Goal: Task Accomplishment & Management: Complete application form

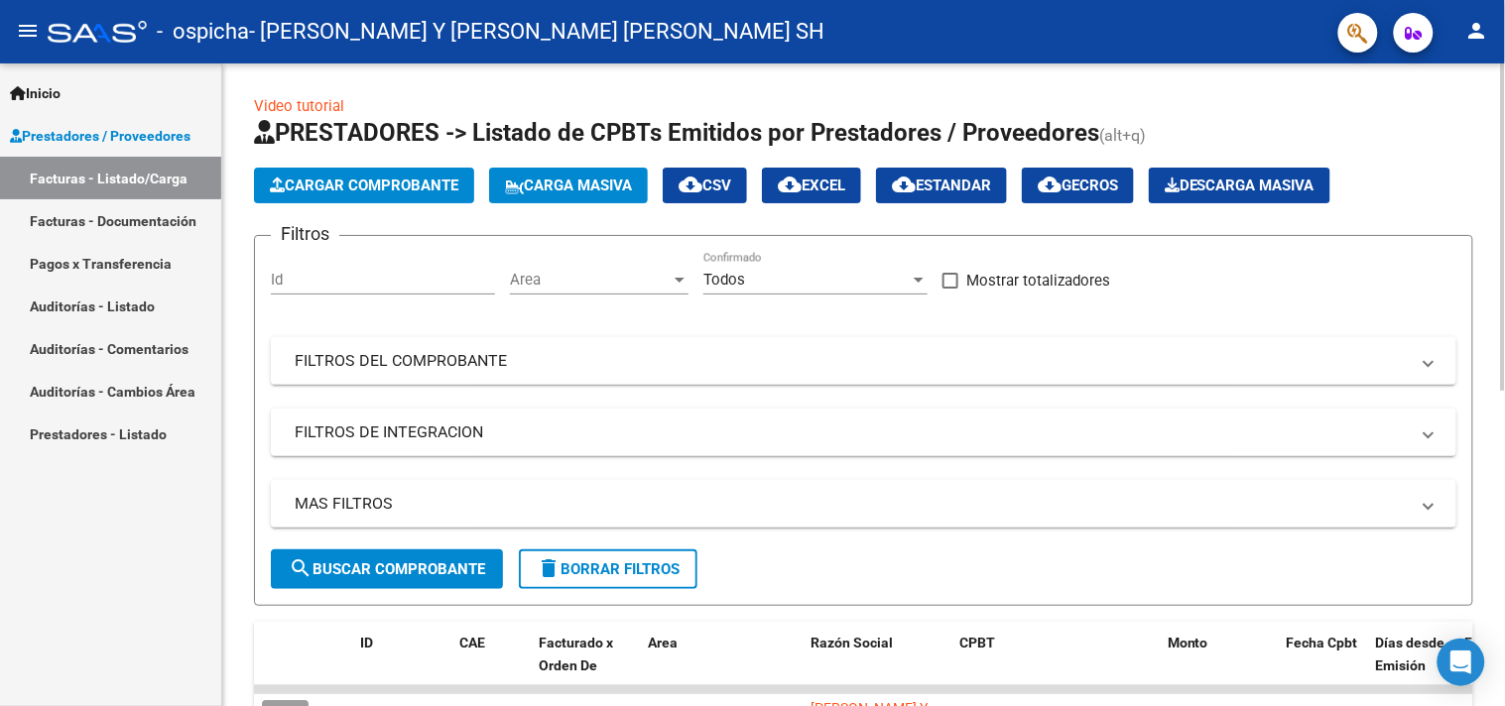
click at [378, 183] on span "Cargar Comprobante" at bounding box center [364, 186] width 188 height 18
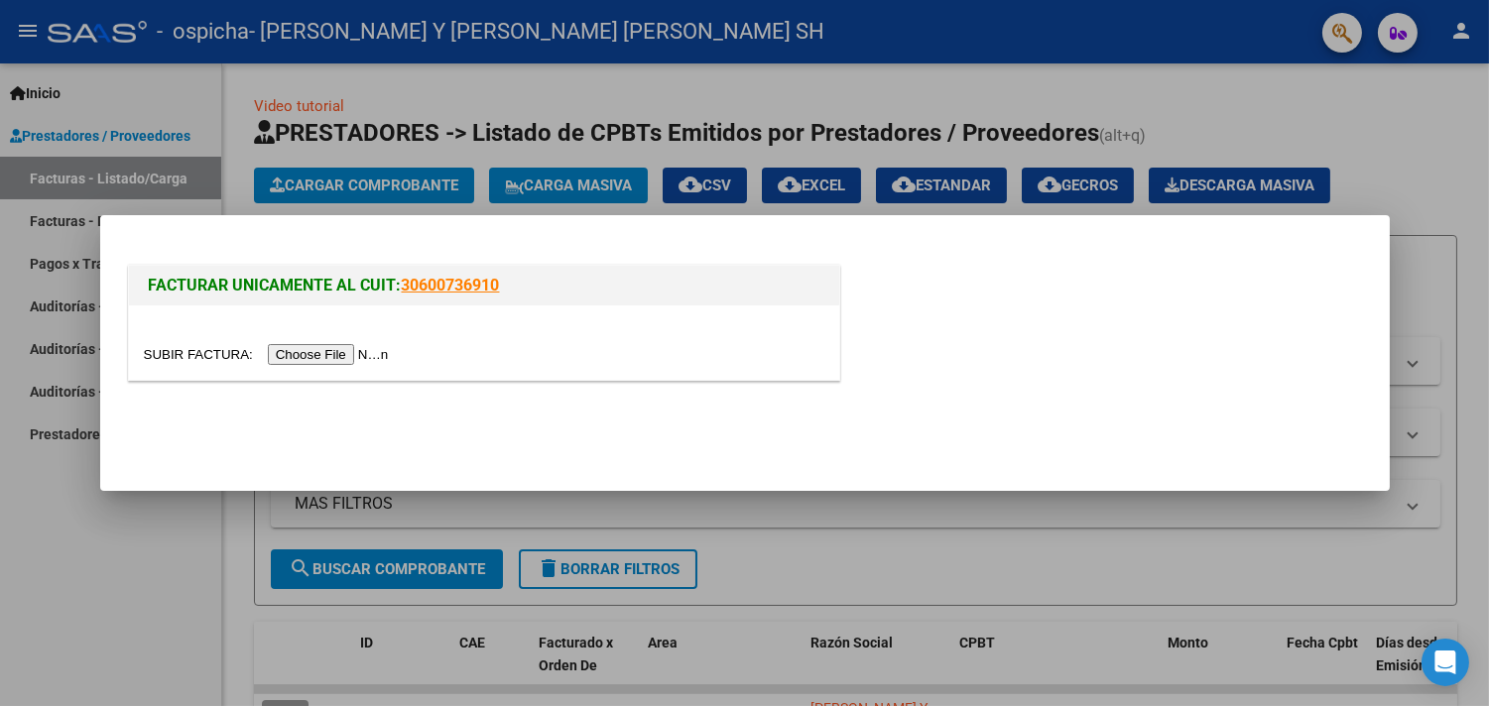
click at [343, 354] on input "file" at bounding box center [269, 354] width 251 height 21
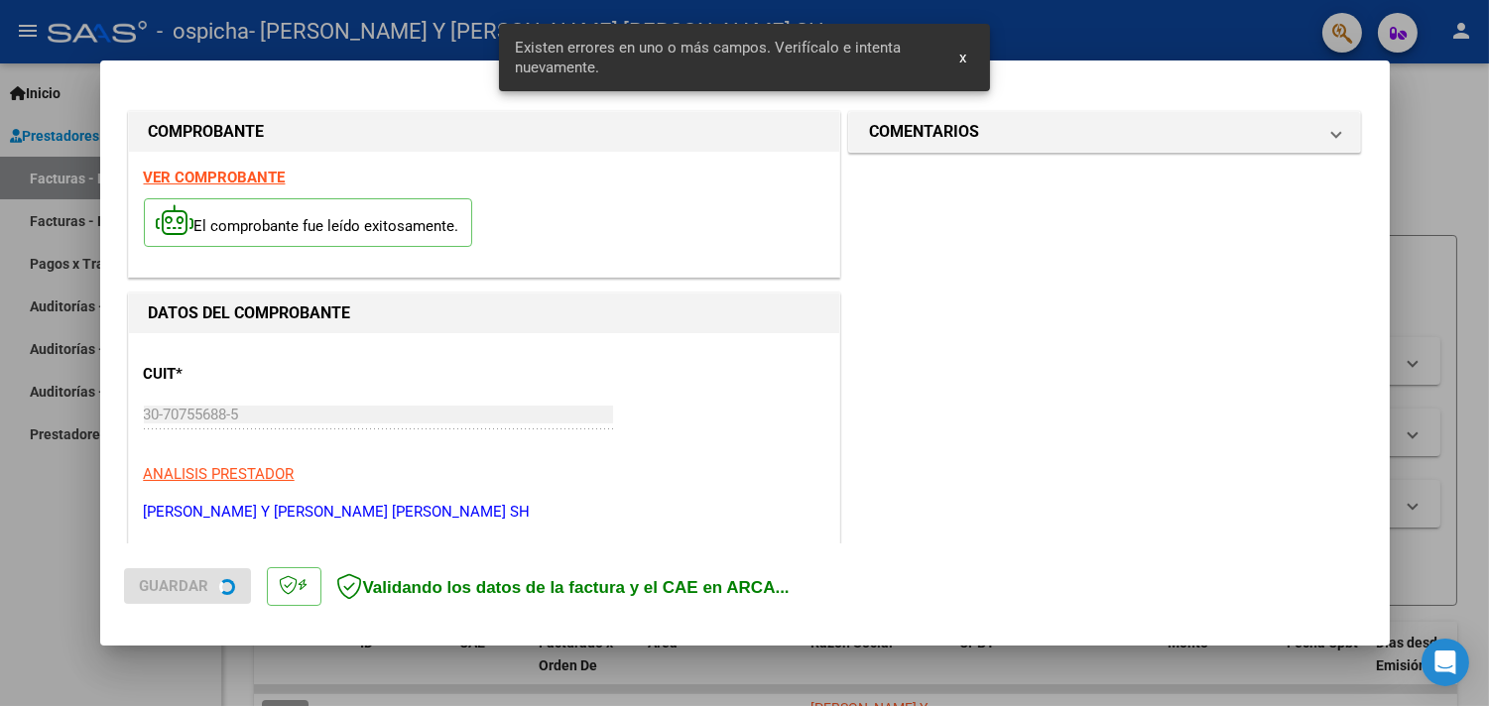
scroll to position [460, 0]
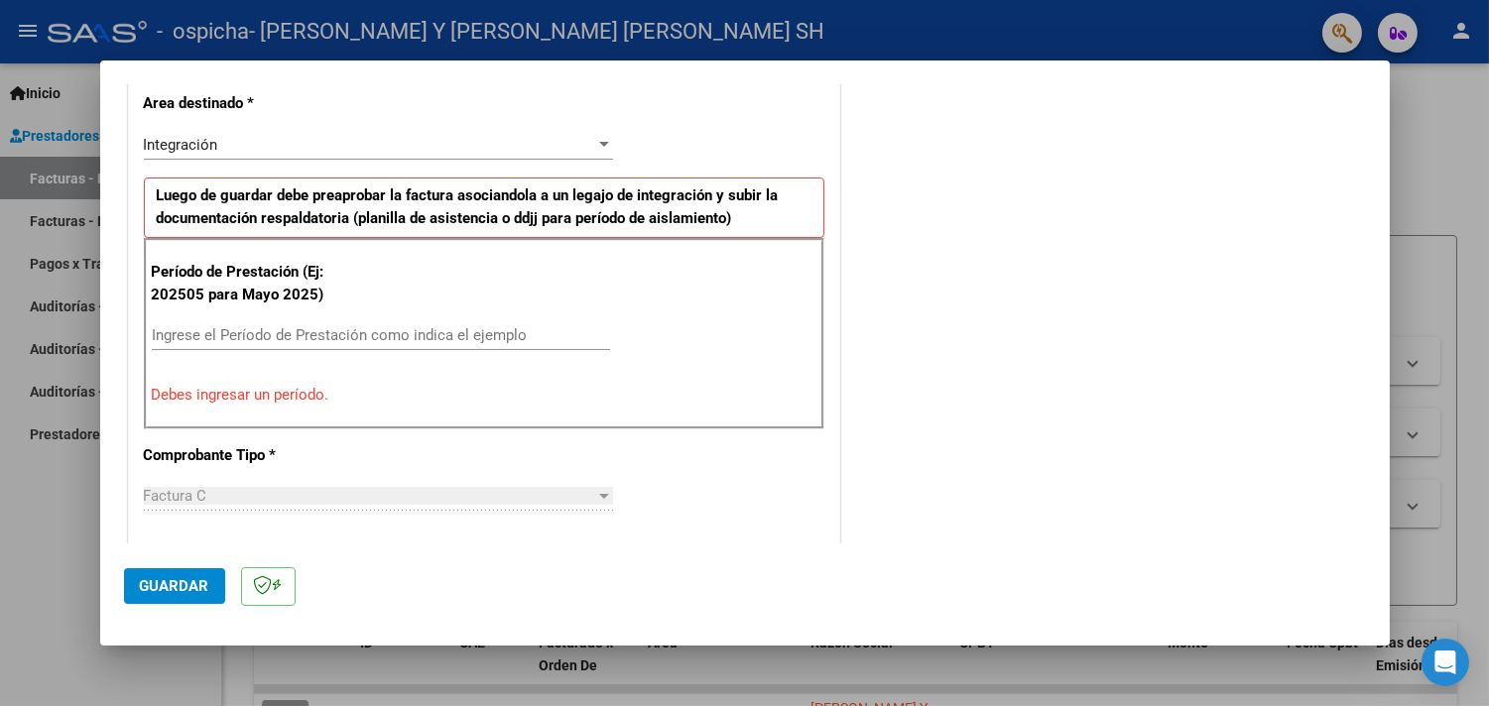
click at [291, 340] on input "Ingrese el Período de Prestación como indica el ejemplo" at bounding box center [381, 335] width 458 height 18
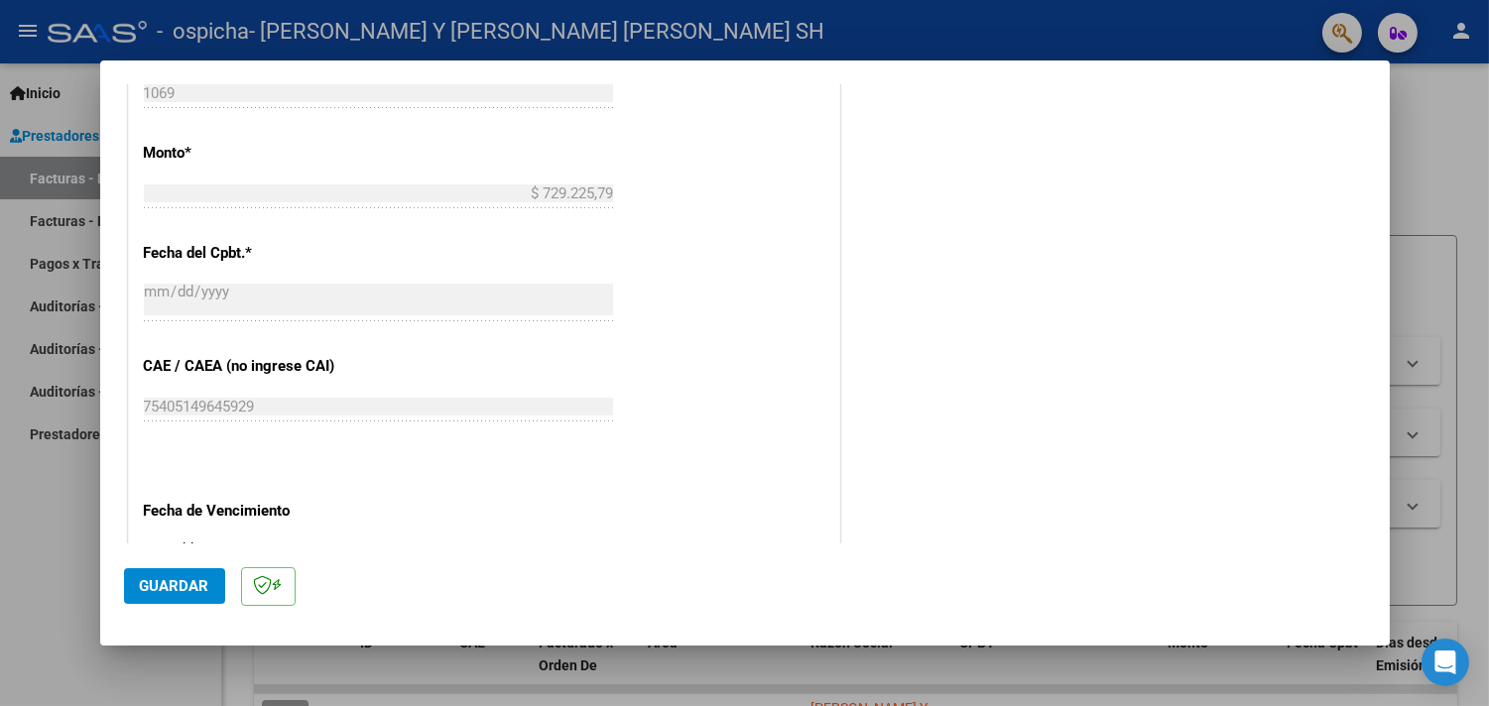
scroll to position [1232, 0]
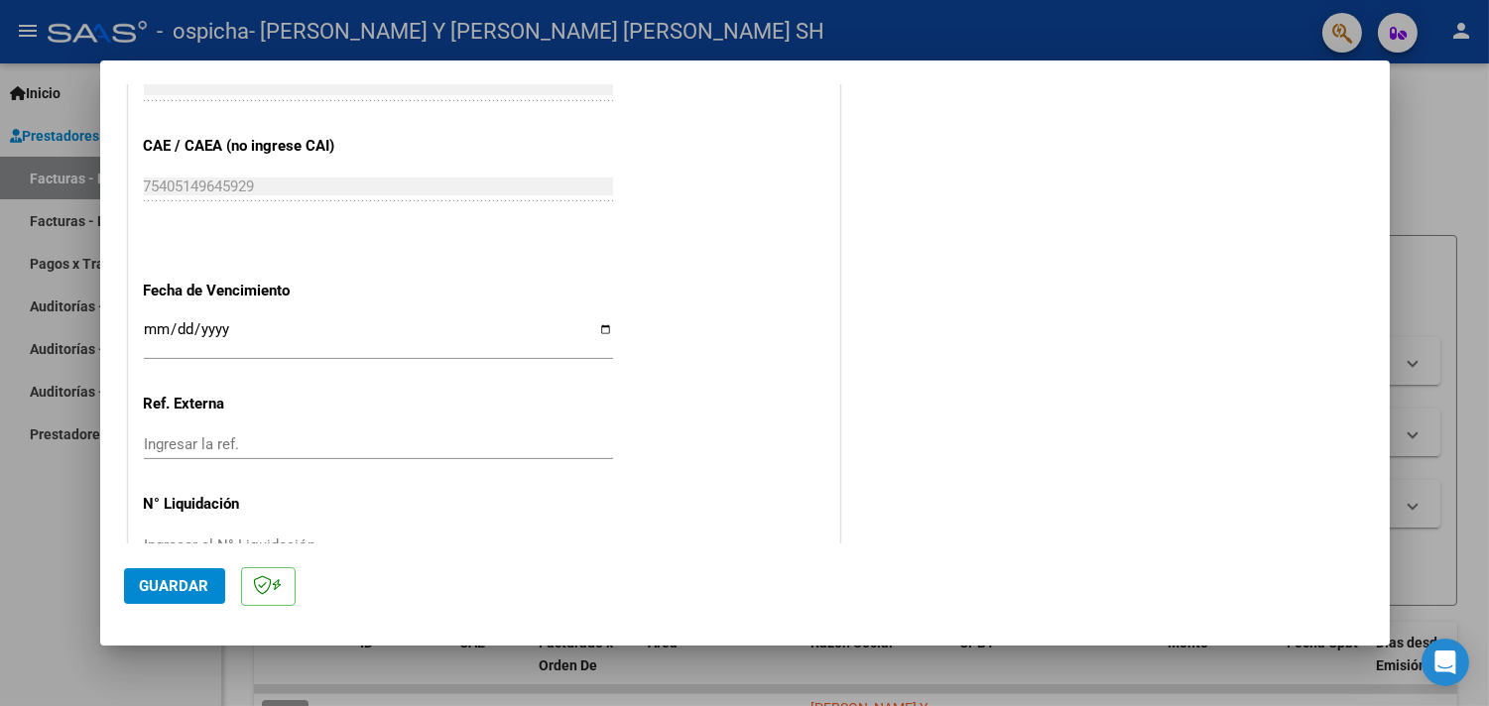
type input "202509"
click at [593, 329] on input "Ingresar la fecha" at bounding box center [378, 337] width 469 height 32
type input "[DATE]"
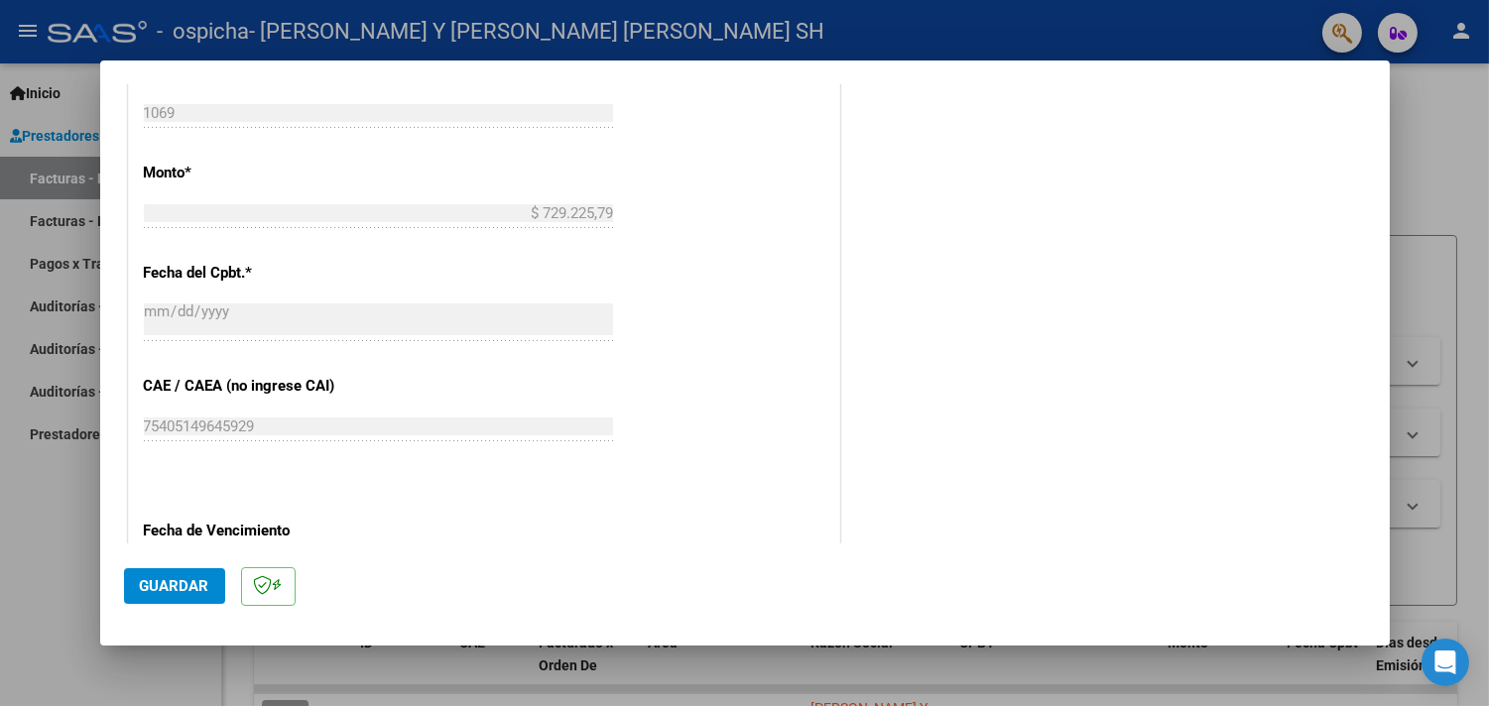
scroll to position [1286, 0]
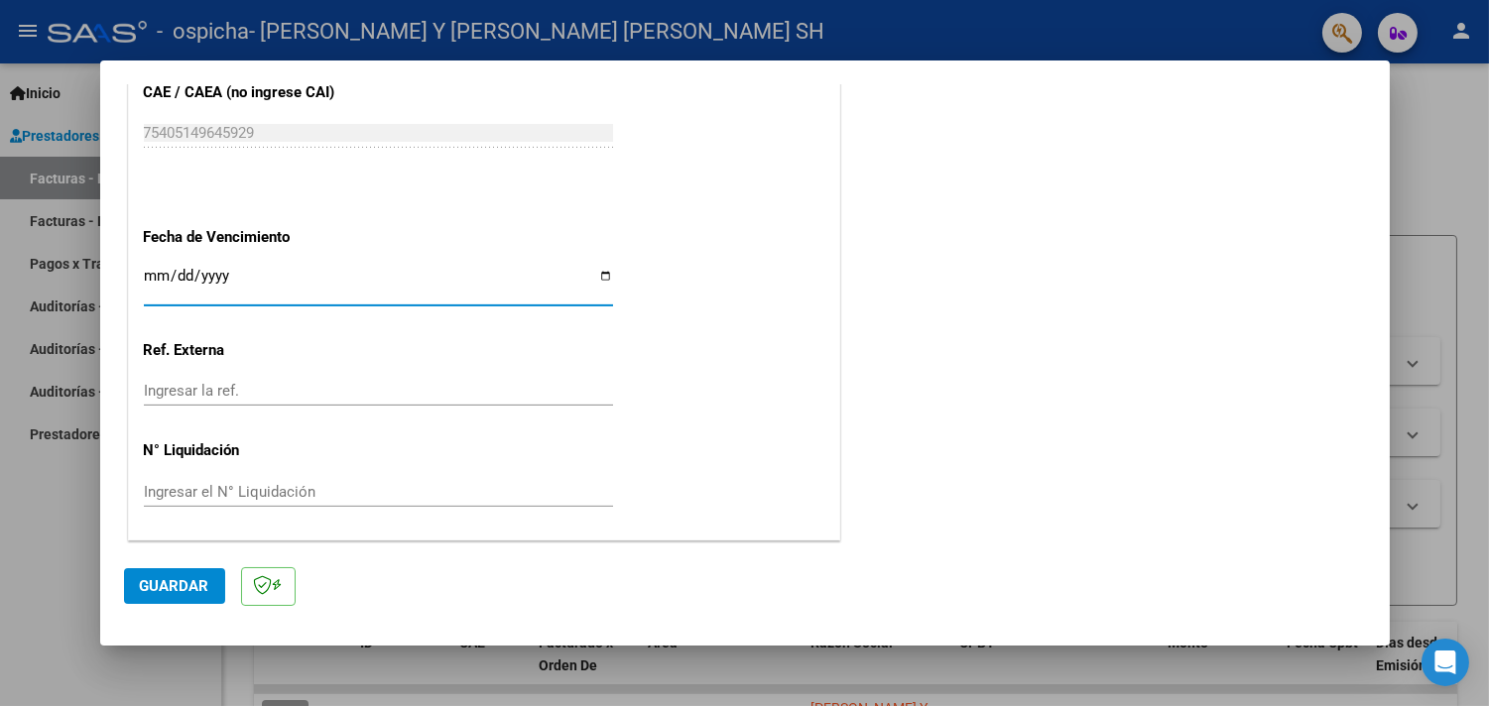
click at [200, 578] on span "Guardar" at bounding box center [174, 586] width 69 height 18
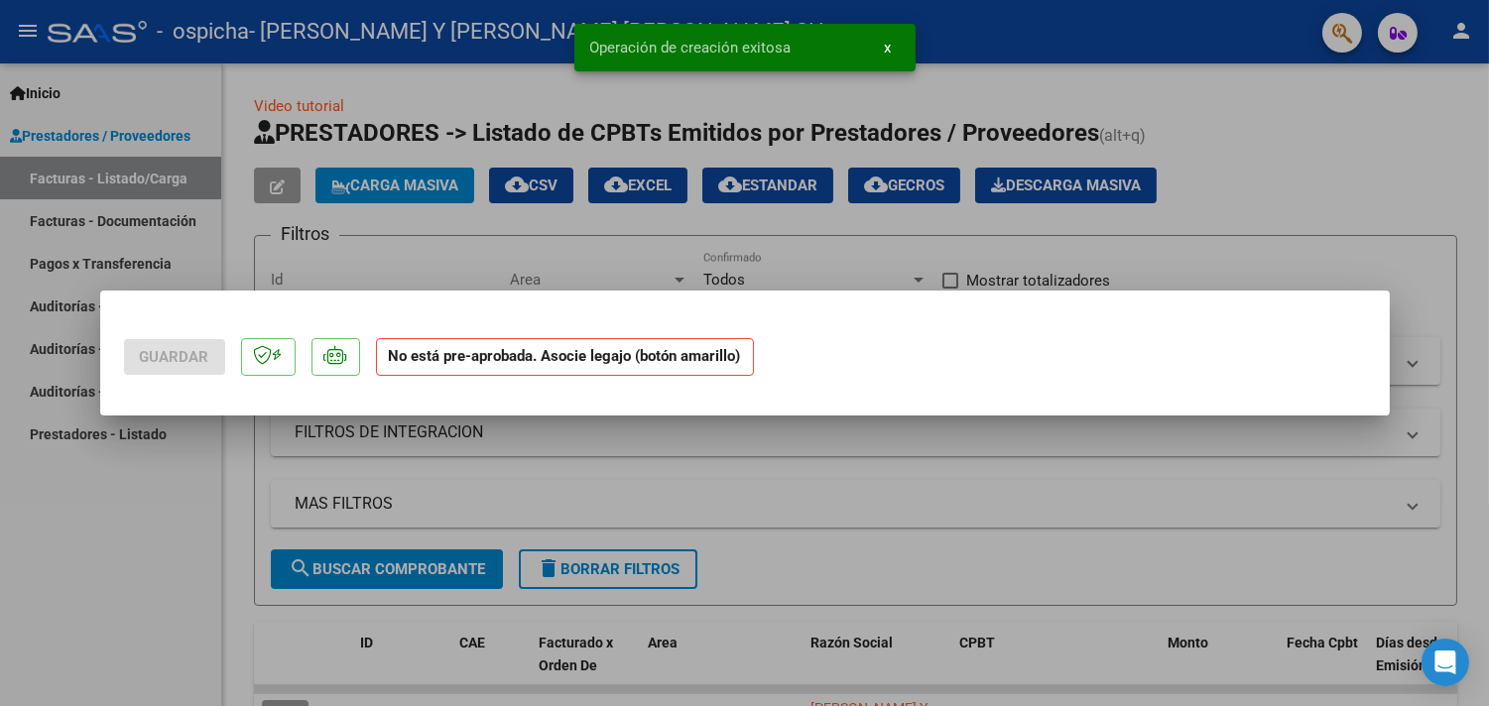
scroll to position [0, 0]
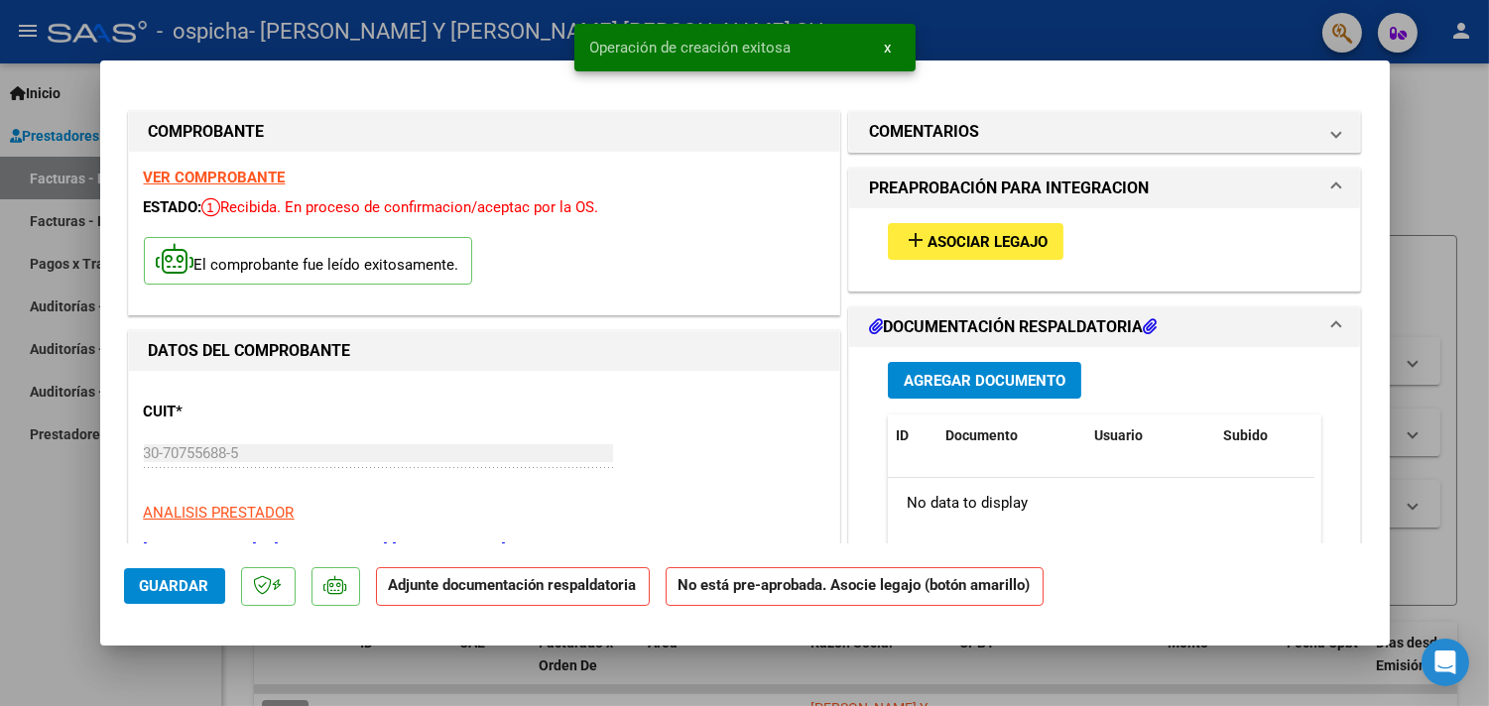
click at [964, 242] on span "Asociar Legajo" at bounding box center [987, 242] width 120 height 18
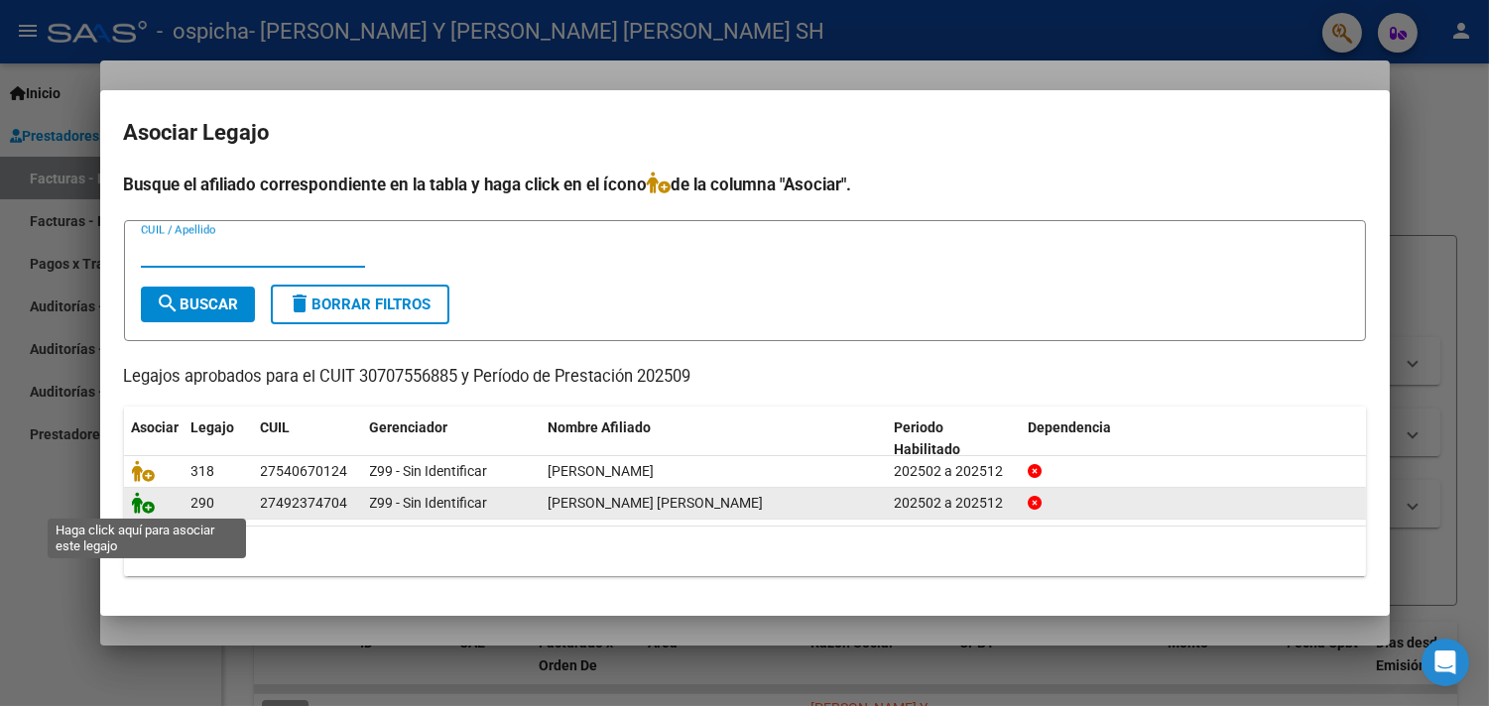
click at [151, 504] on icon at bounding box center [144, 503] width 24 height 22
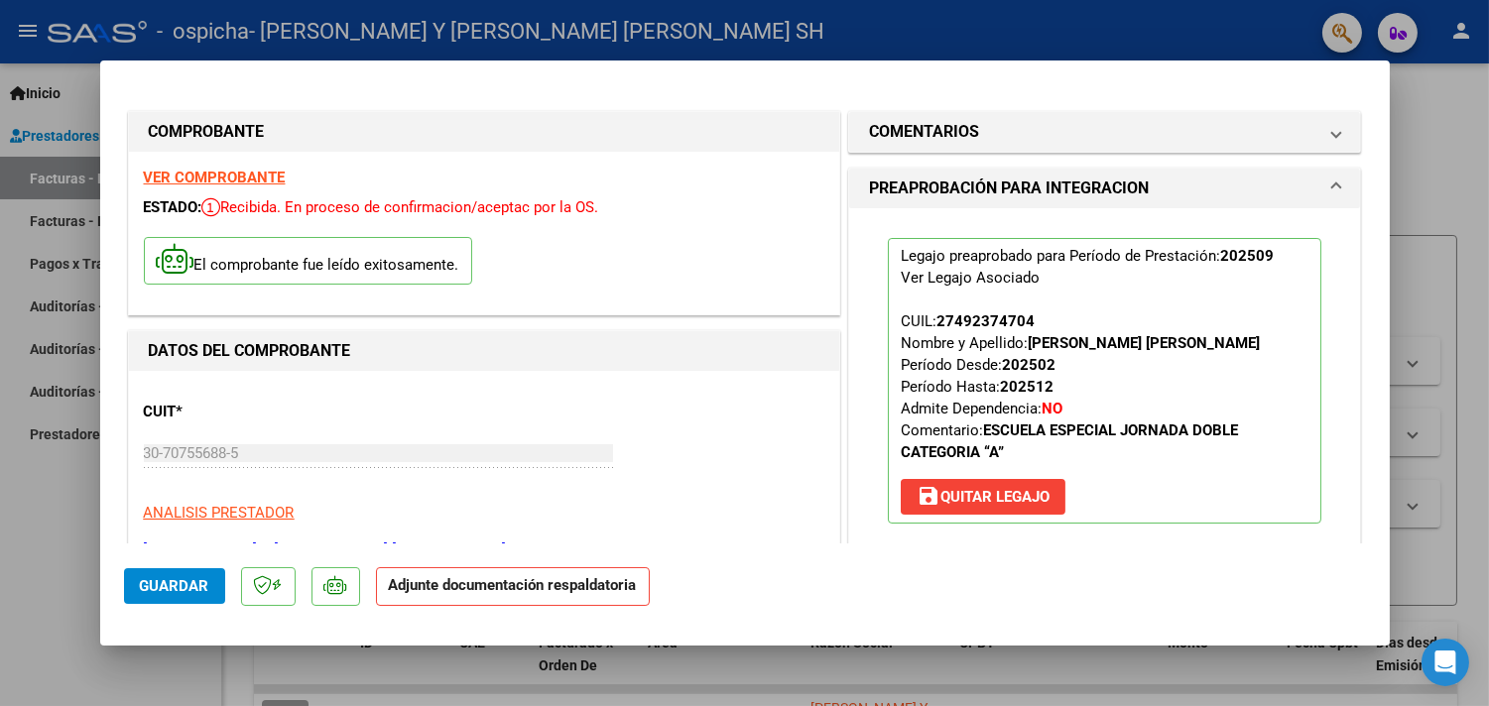
scroll to position [220, 0]
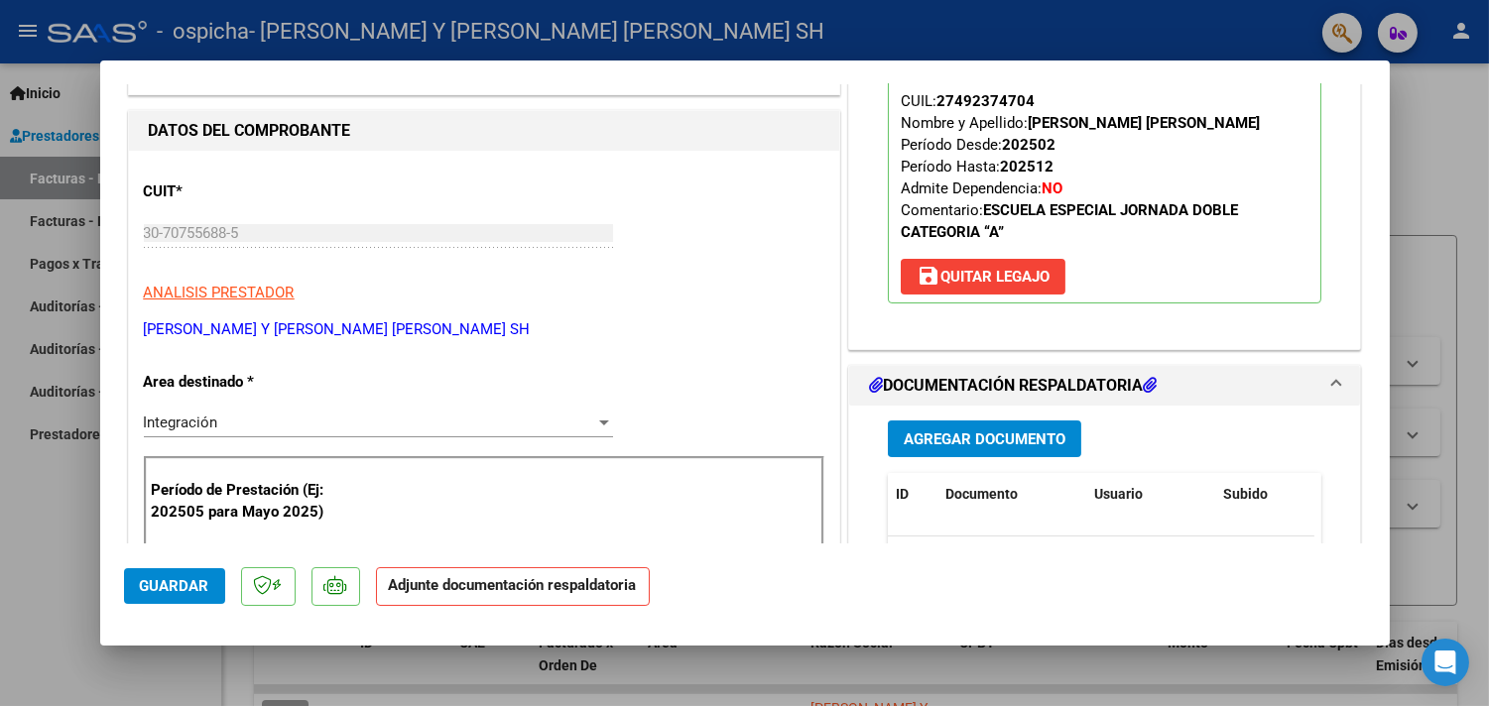
click at [953, 434] on span "Agregar Documento" at bounding box center [985, 439] width 162 height 18
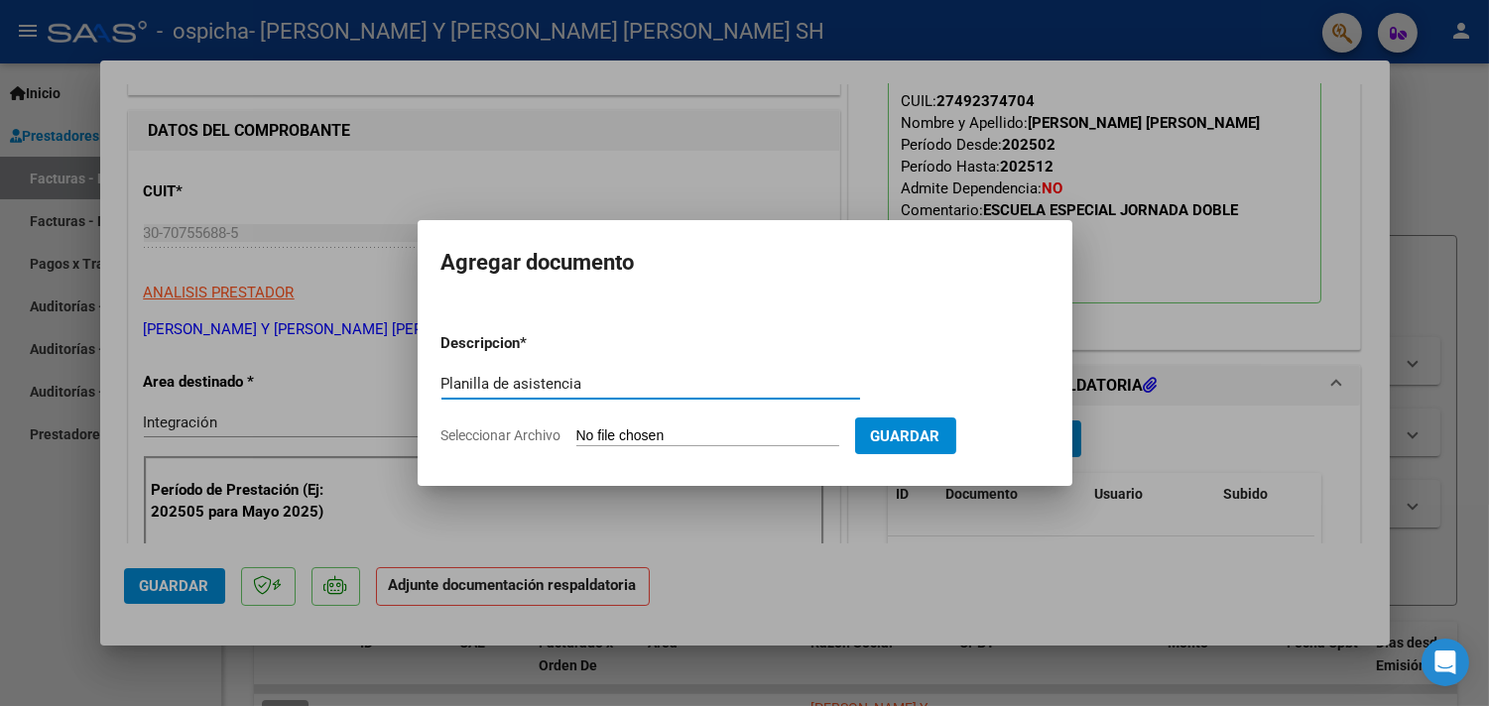
type input "Planilla de asistencia"
click at [764, 428] on input "Seleccionar Archivo" at bounding box center [707, 437] width 263 height 19
type input "C:\fakepath\[PERSON_NAME].pdf"
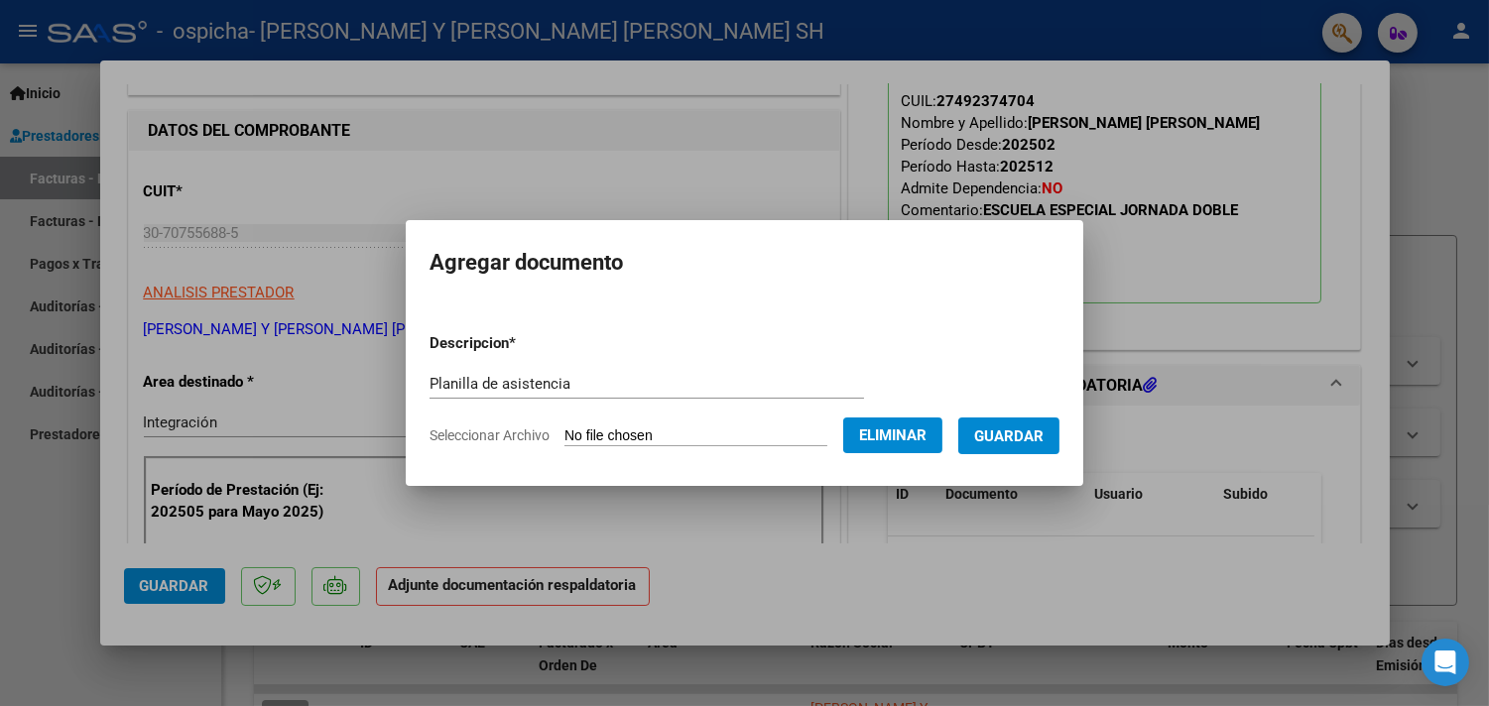
click at [1043, 440] on span "Guardar" at bounding box center [1008, 437] width 69 height 18
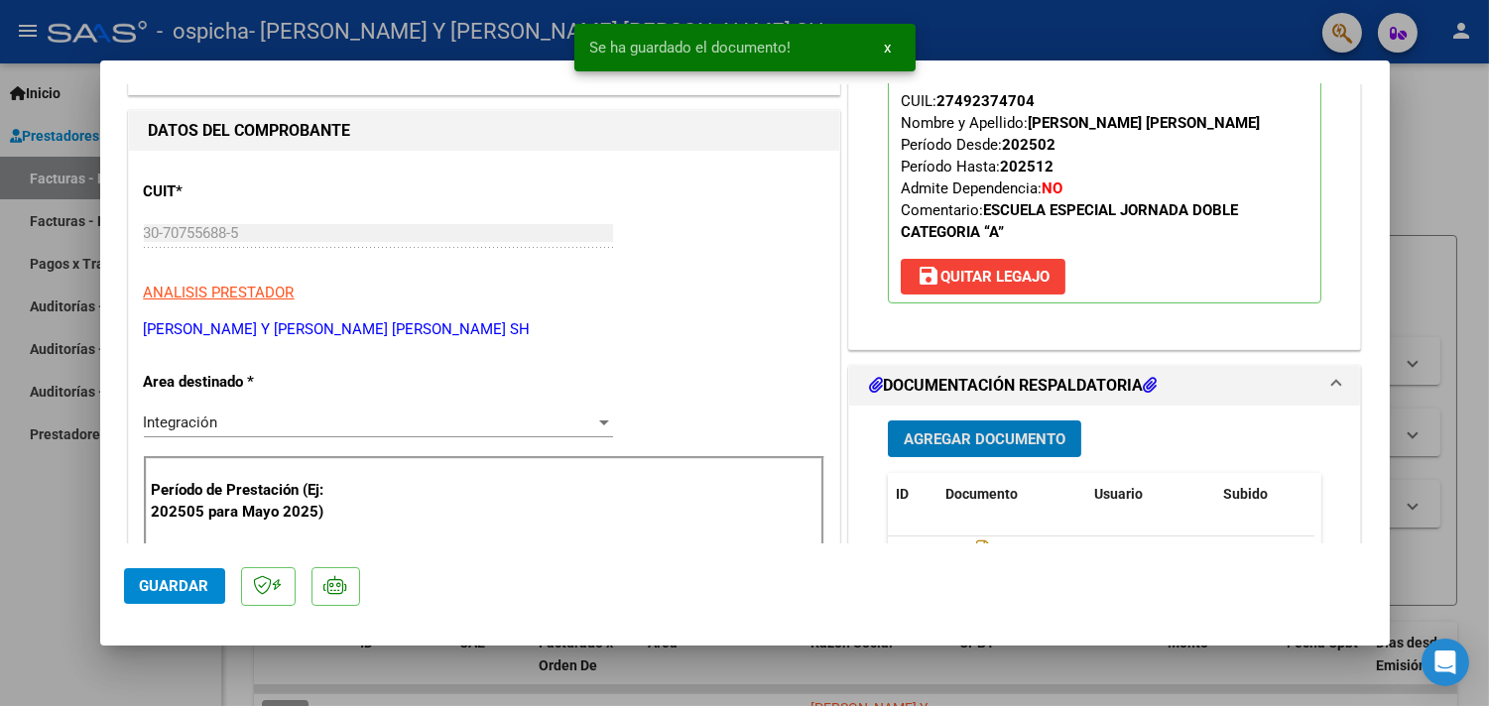
click at [1044, 440] on span "Agregar Documento" at bounding box center [985, 439] width 162 height 18
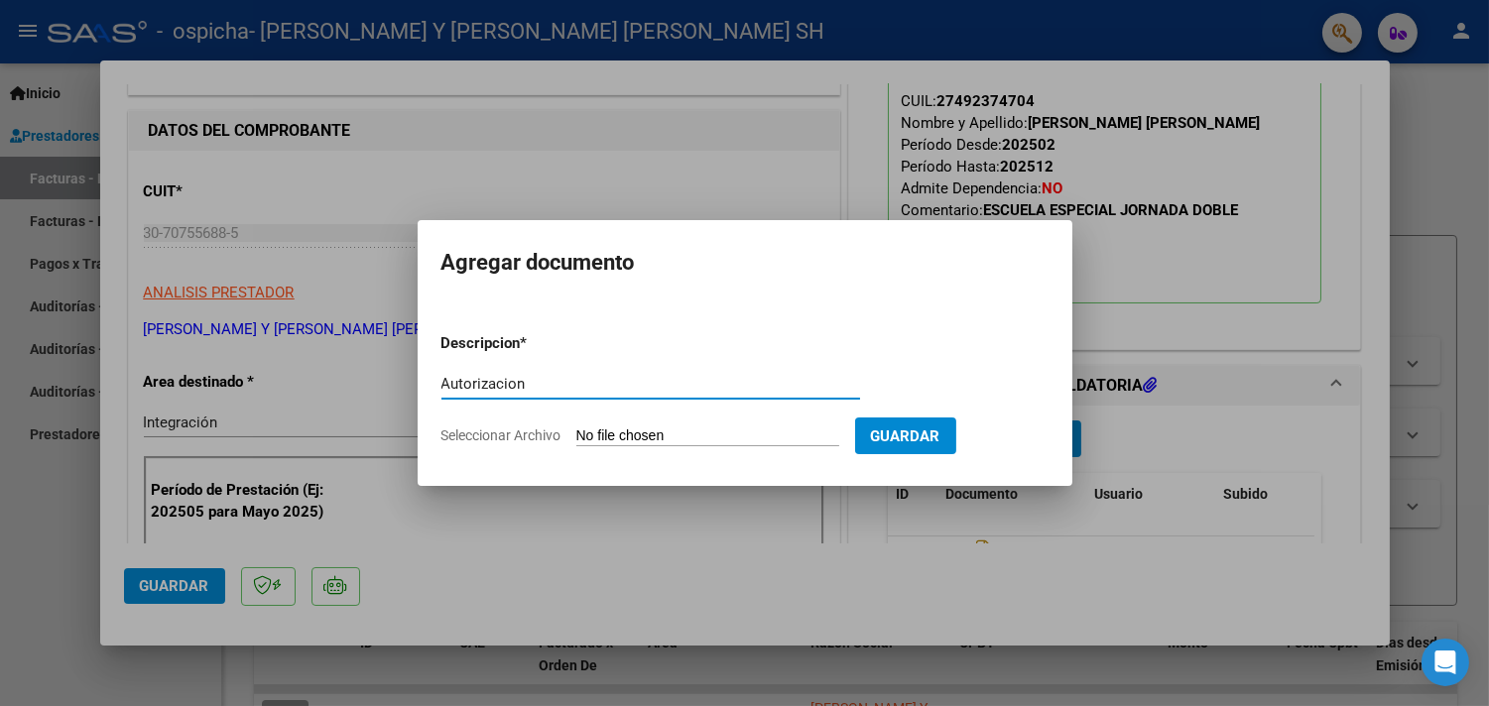
type input "Autorizacion"
click at [744, 438] on input "Seleccionar Archivo" at bounding box center [707, 437] width 263 height 19
type input "C:\fakepath\[PERSON_NAME] AUT 2025.pdf"
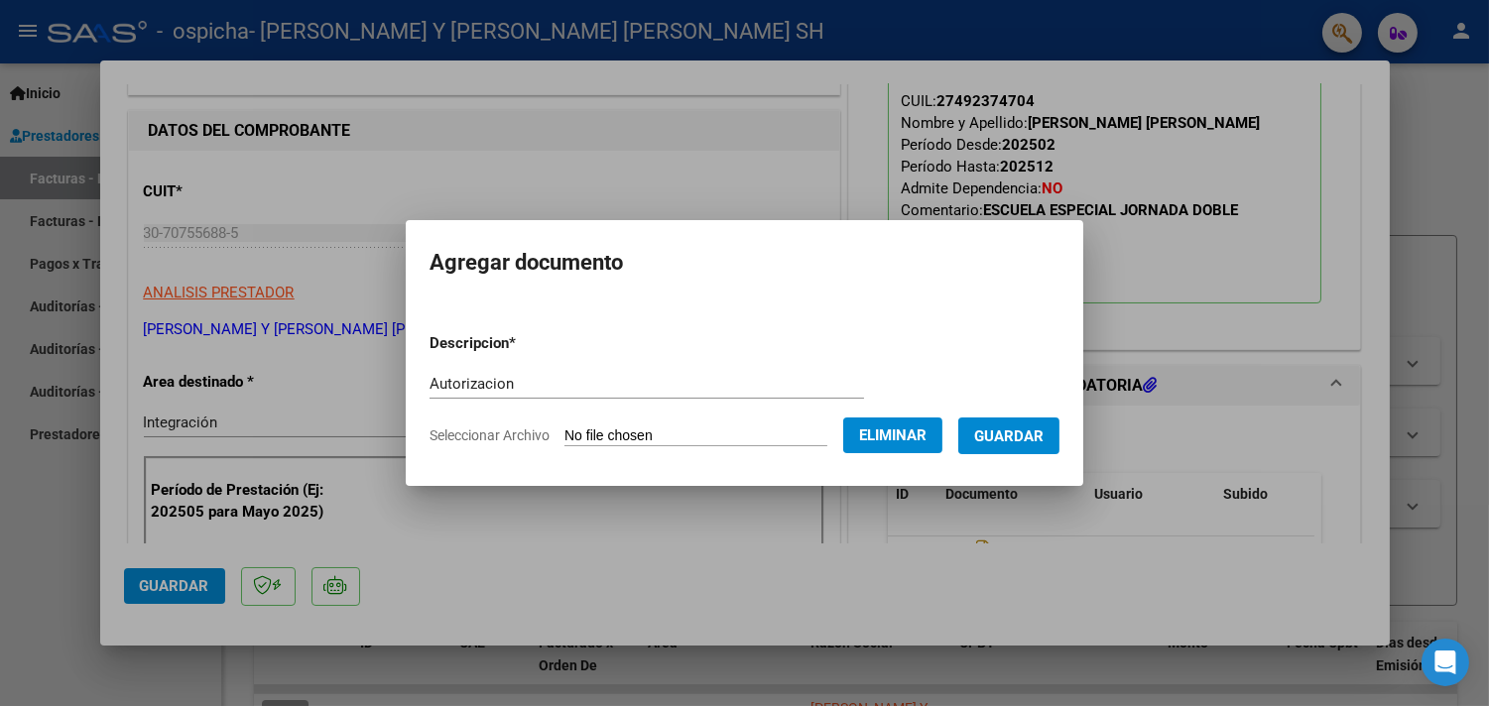
click at [1017, 442] on span "Guardar" at bounding box center [1008, 437] width 69 height 18
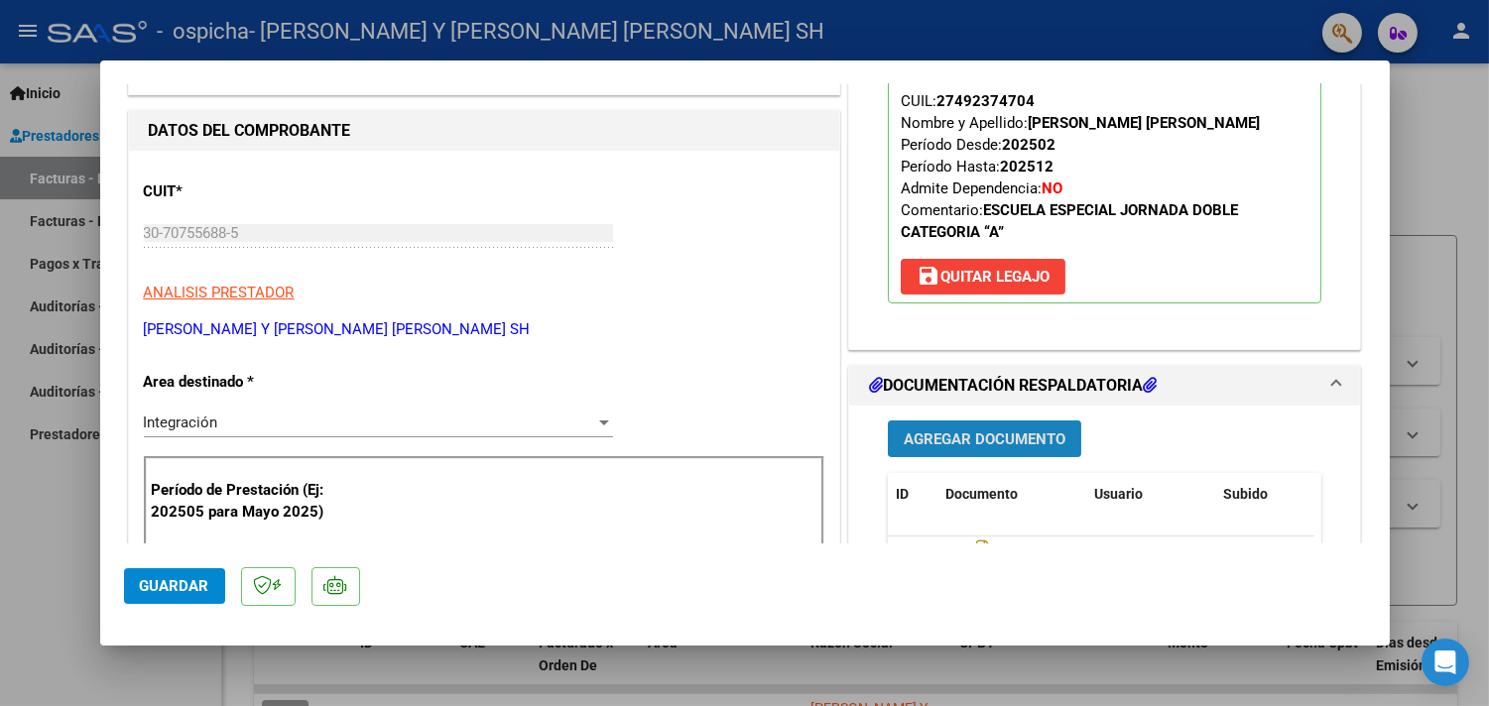
click at [1012, 442] on span "Agregar Documento" at bounding box center [985, 439] width 162 height 18
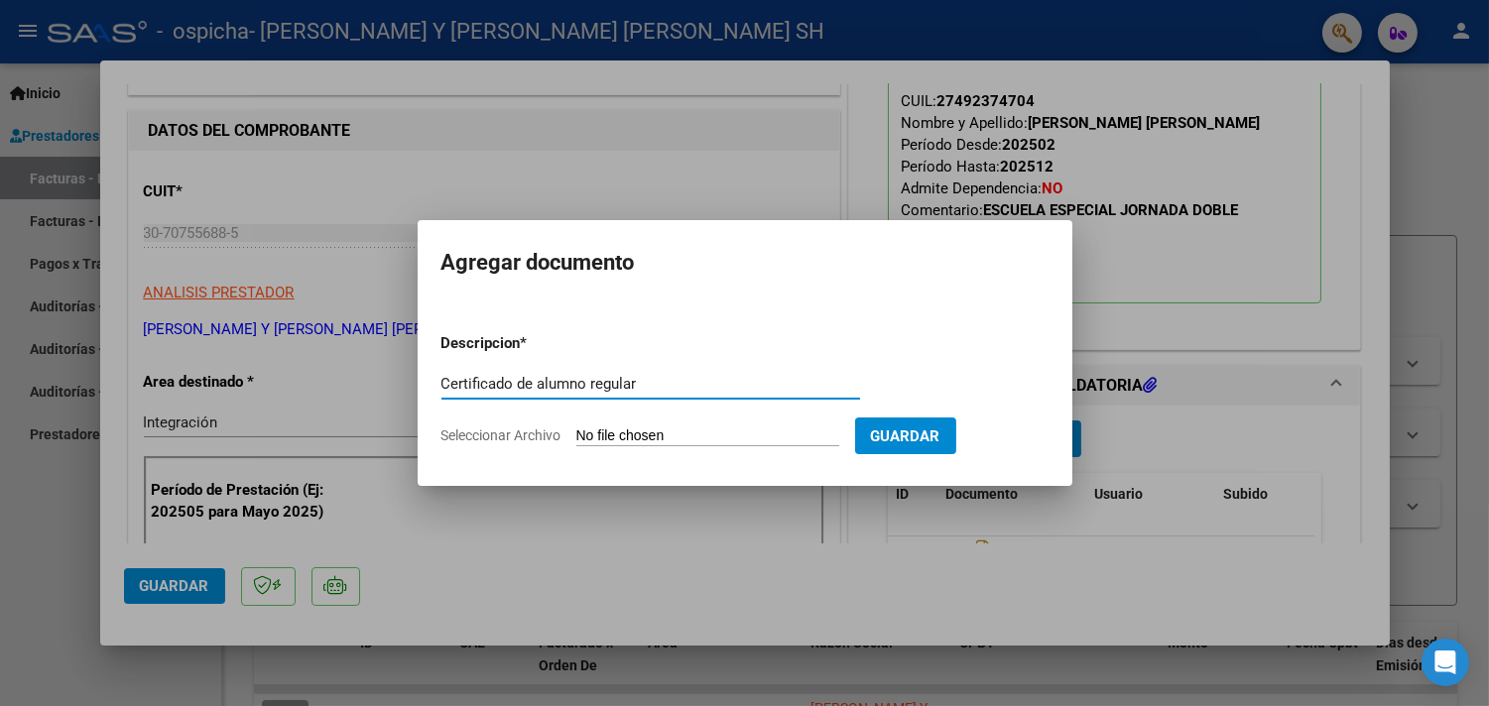
type input "Certificado de alumno regular"
click at [725, 432] on input "Seleccionar Archivo" at bounding box center [707, 437] width 263 height 19
type input "C:\fakepath\[PERSON_NAME] CAR.pdf"
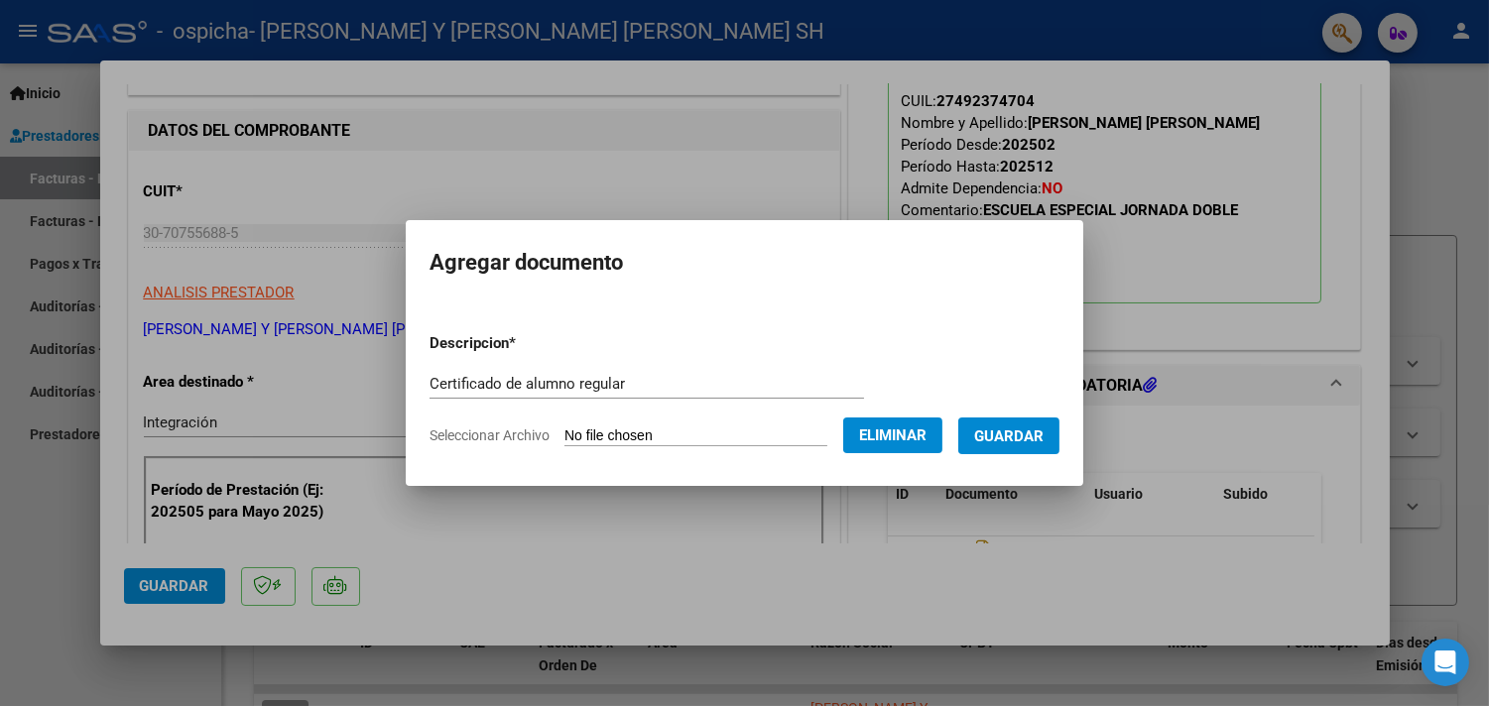
click at [1008, 441] on span "Guardar" at bounding box center [1008, 437] width 69 height 18
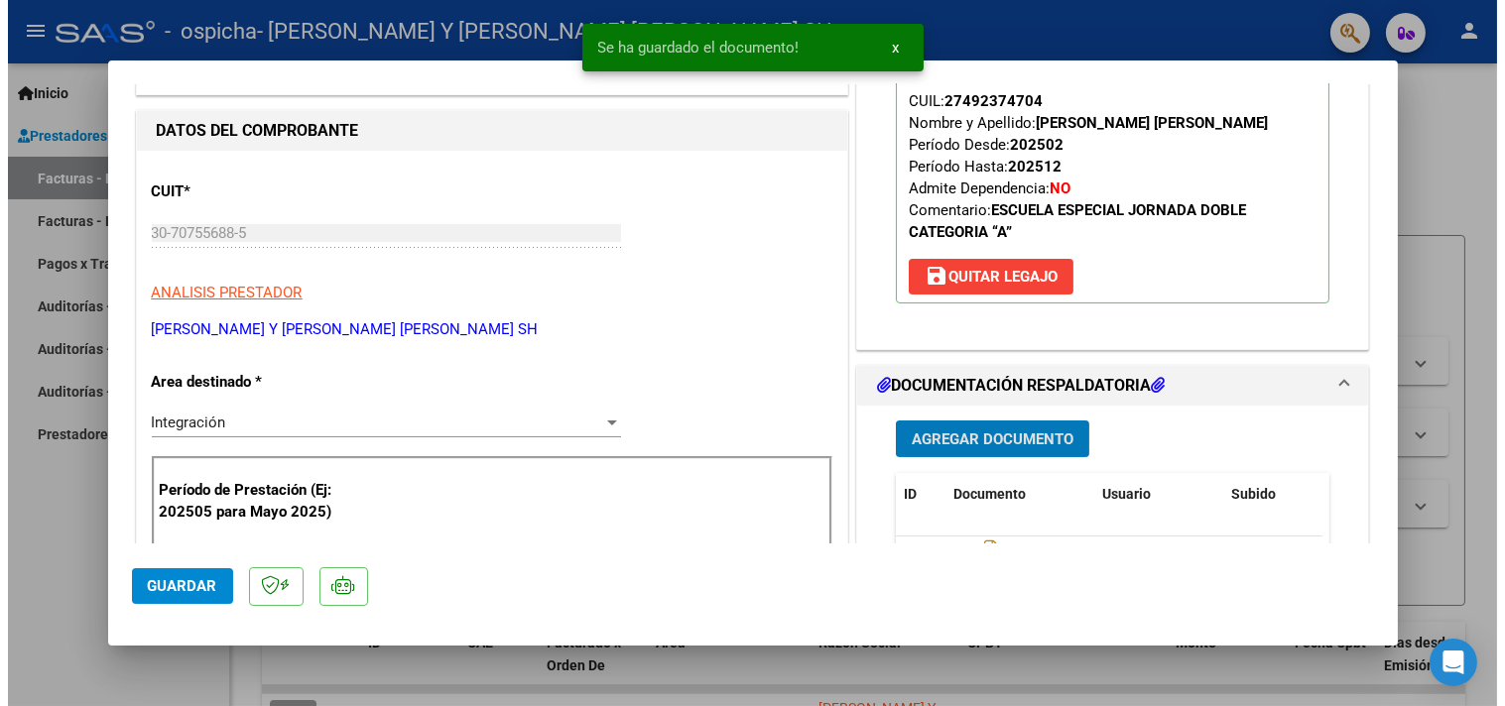
scroll to position [440, 0]
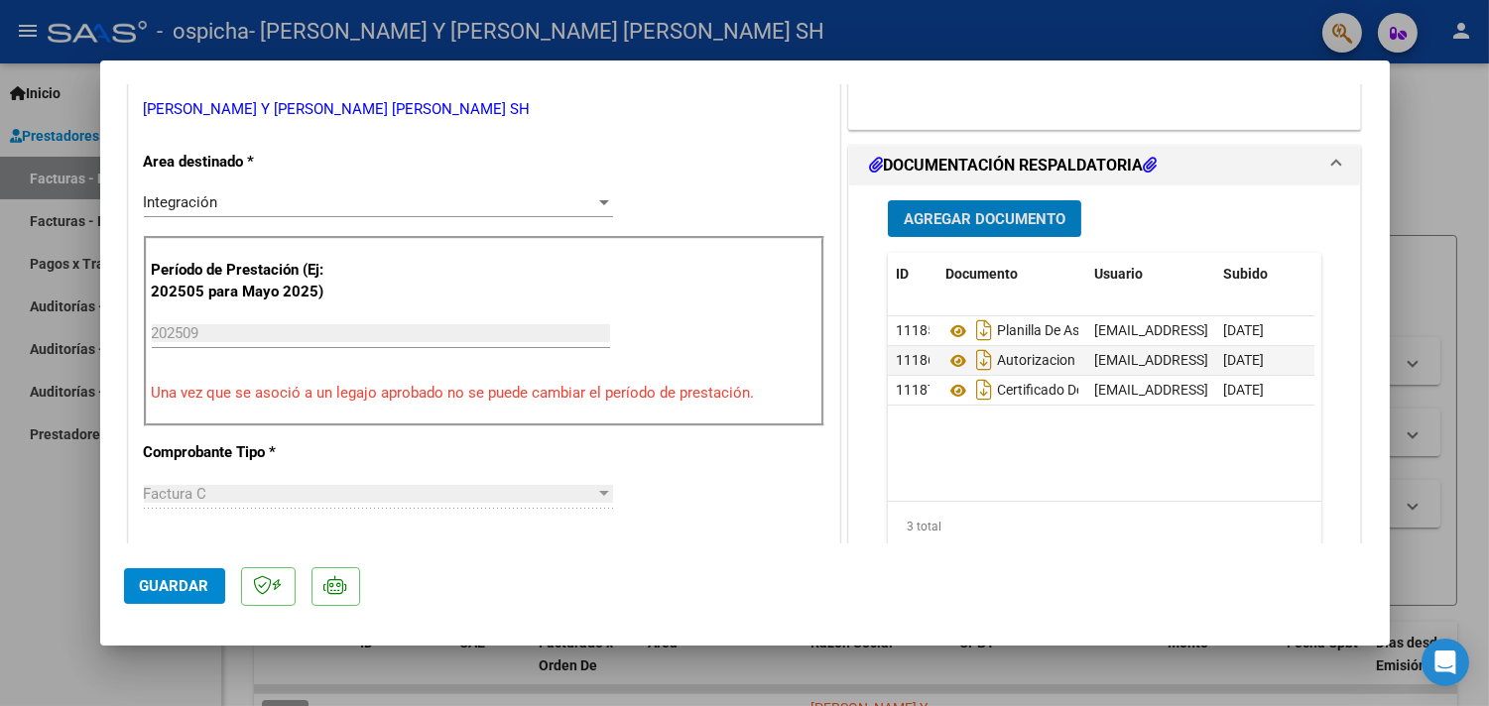
click at [149, 580] on span "Guardar" at bounding box center [174, 586] width 69 height 18
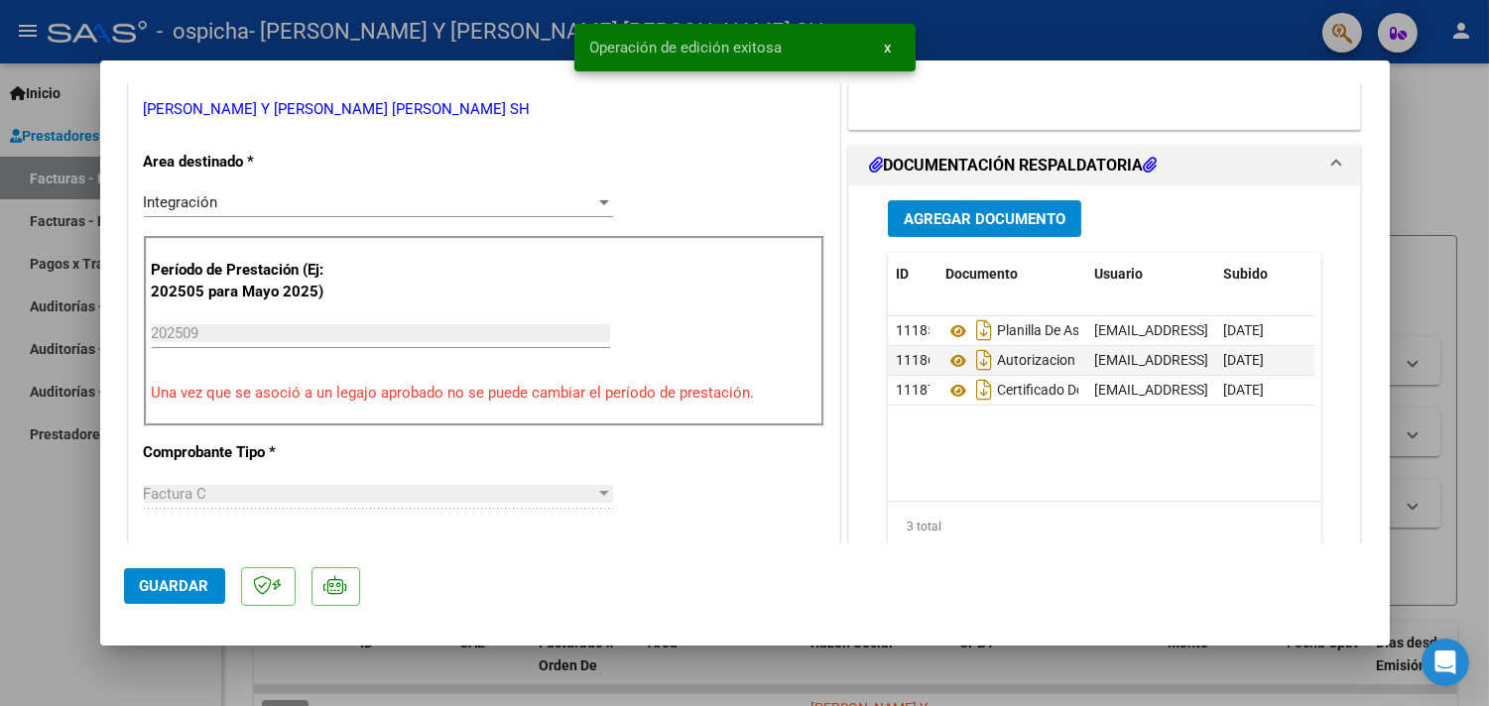
click at [1429, 335] on div at bounding box center [744, 353] width 1489 height 706
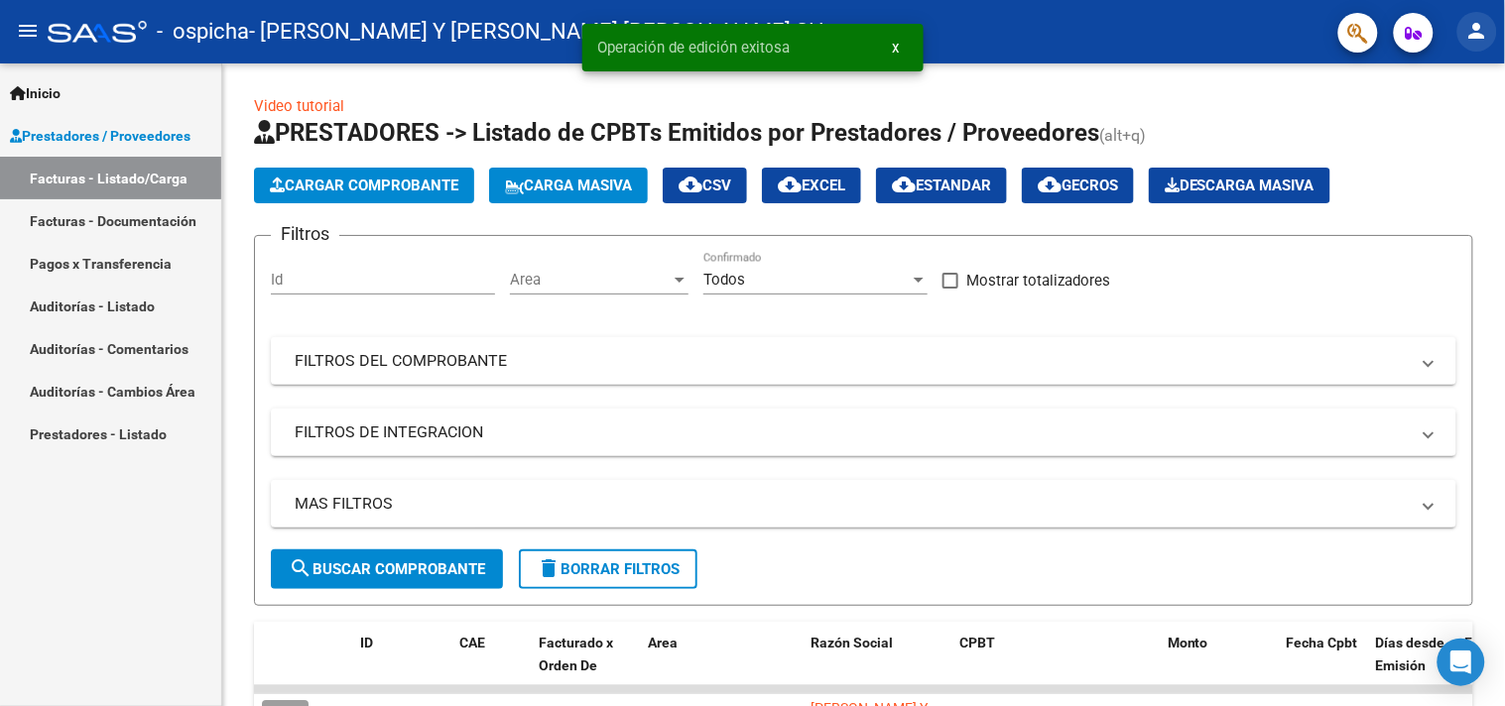
click at [1480, 35] on mat-icon "person" at bounding box center [1477, 31] width 24 height 24
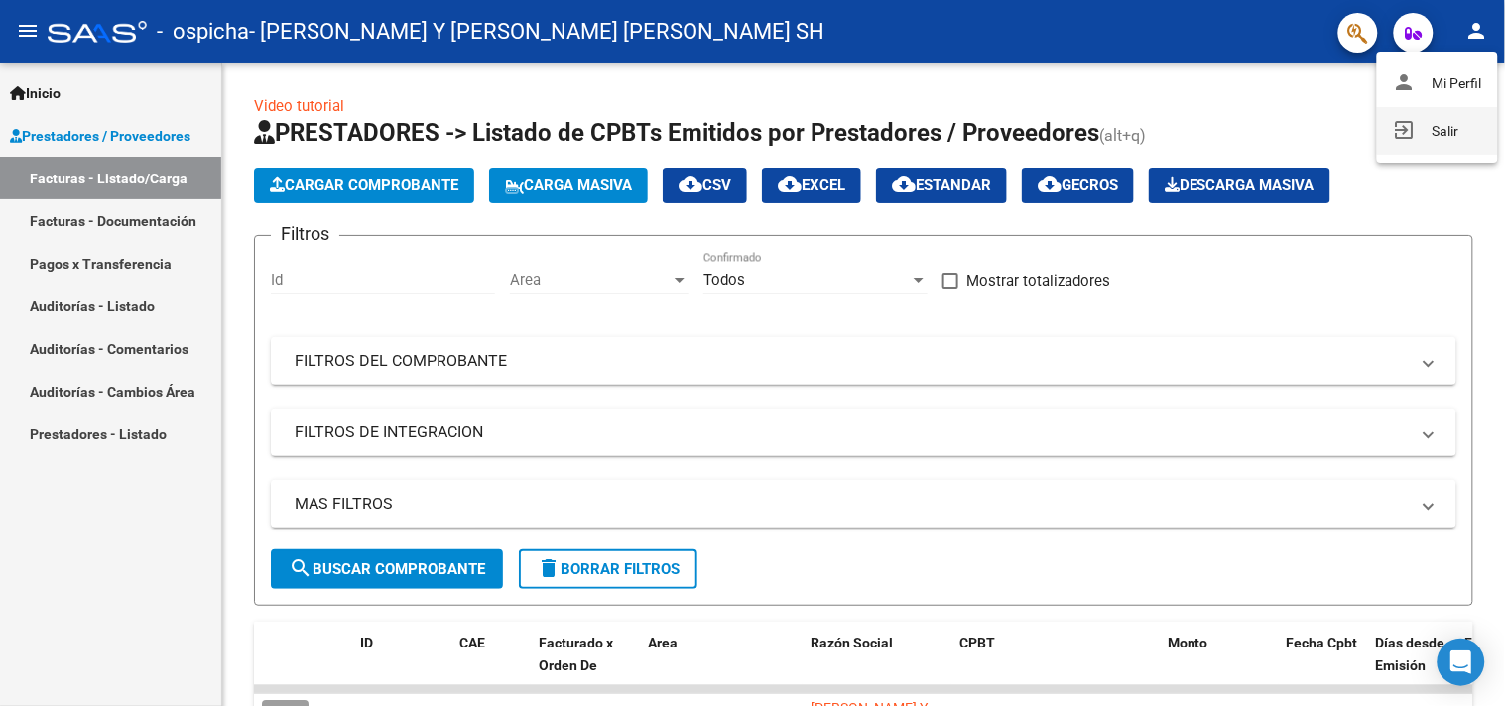
click at [1433, 121] on button "exit_to_app Salir" at bounding box center [1437, 131] width 121 height 48
